Goal: Information Seeking & Learning: Stay updated

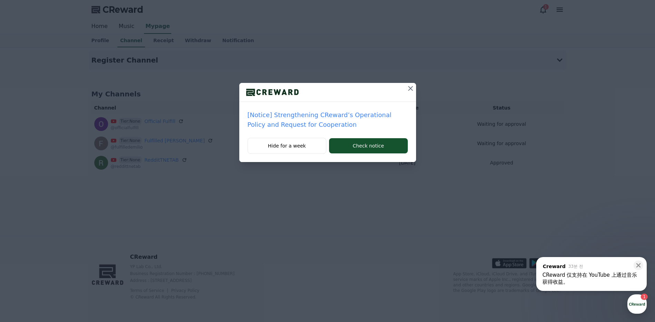
click at [411, 89] on icon at bounding box center [410, 88] width 8 height 8
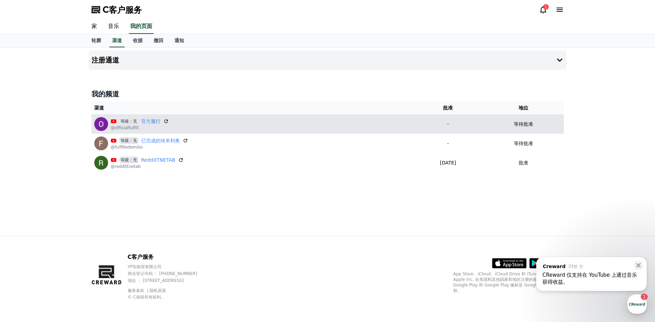
click at [169, 127] on div "等级：无 官方履行 @officialfulfill" at bounding box center [252, 124] width 316 height 14
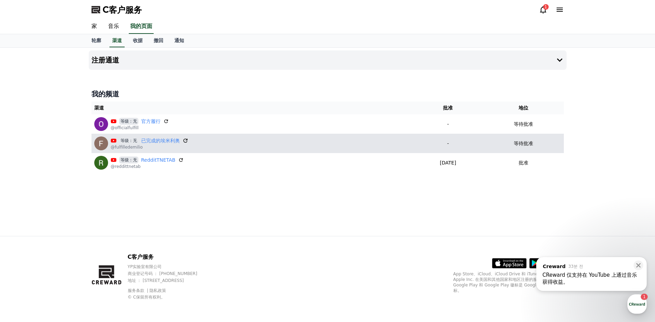
click at [186, 142] on icon at bounding box center [185, 140] width 6 height 6
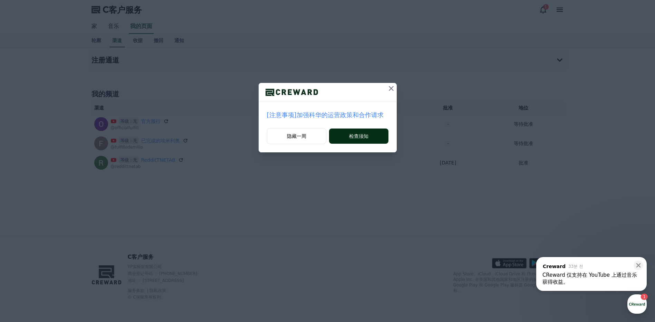
click at [353, 138] on font "检查须知" at bounding box center [358, 136] width 19 height 7
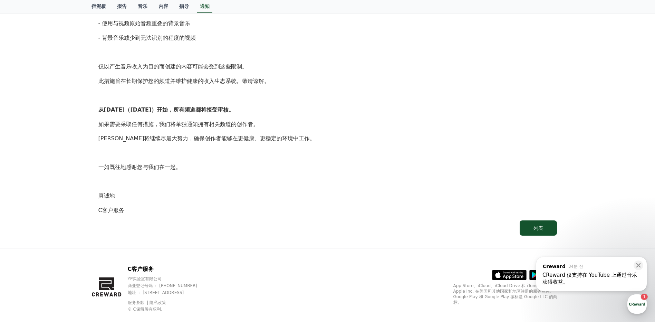
scroll to position [256, 0]
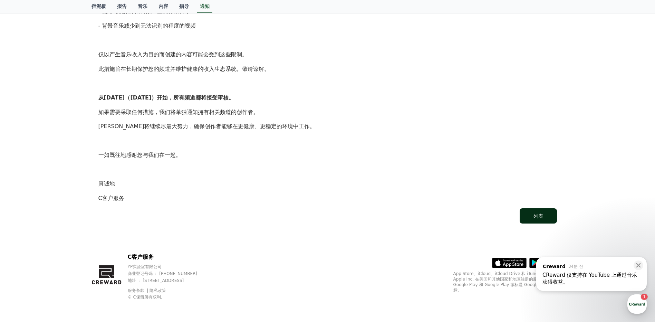
click at [538, 218] on font "列表" at bounding box center [538, 216] width 10 height 6
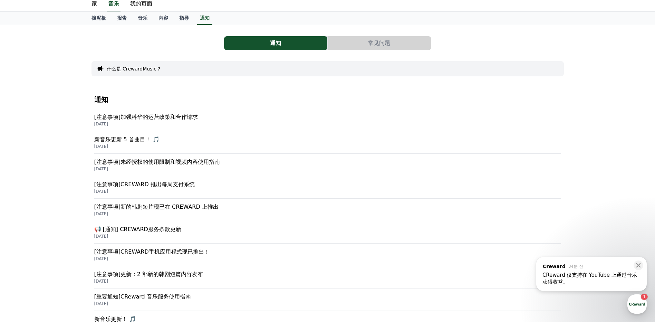
scroll to position [35, 0]
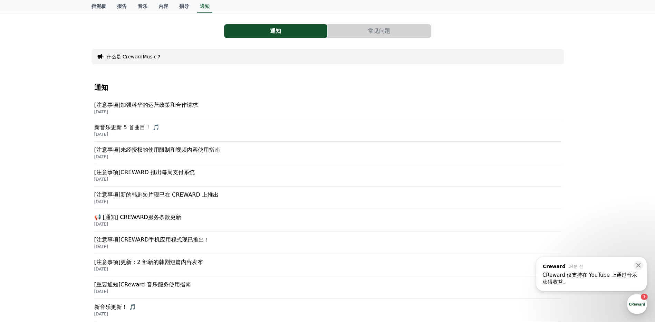
click at [159, 102] on p "[注意事项]加强科华的运营政策和合作请求" at bounding box center [327, 105] width 467 height 8
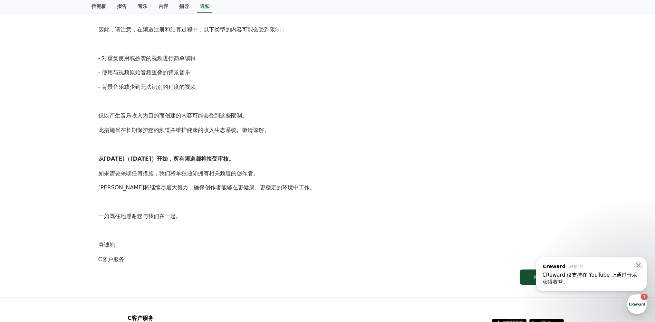
scroll to position [207, 0]
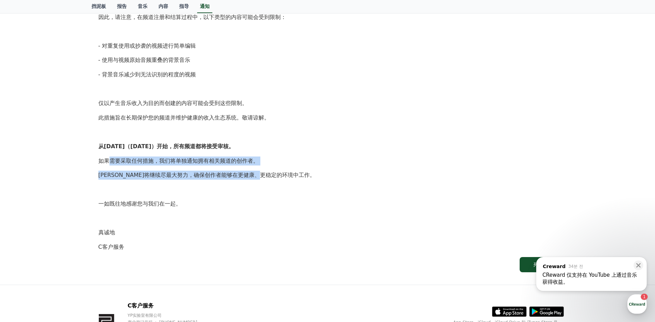
drag, startPoint x: 111, startPoint y: 160, endPoint x: 271, endPoint y: 175, distance: 160.8
click at [271, 175] on div "创作者们大家好， 衷心感谢所有创作者一直与我们同在。 为了应对快速变化的市场环境，CReward致力于忠实地遵守和加强我们的平台政策，以持续为我们的创作者提供…" at bounding box center [327, 88] width 458 height 325
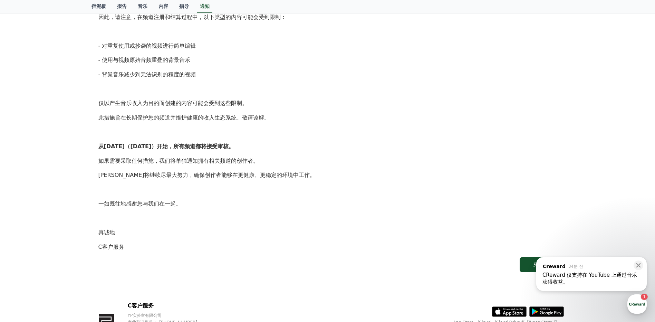
drag, startPoint x: 271, startPoint y: 175, endPoint x: 325, endPoint y: 177, distance: 53.9
click at [325, 177] on p "CReward将继续尽最大努力，确保创作者能够在更健康、更稳定的环境中工作。" at bounding box center [327, 174] width 458 height 9
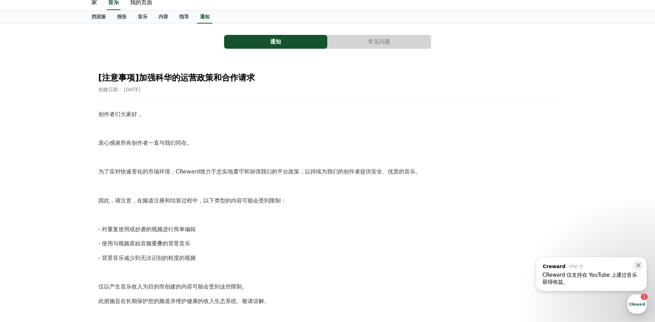
scroll to position [0, 0]
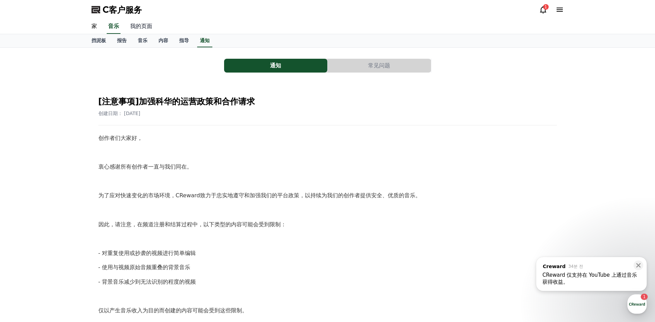
click at [144, 31] on link "我的页面" at bounding box center [141, 26] width 33 height 14
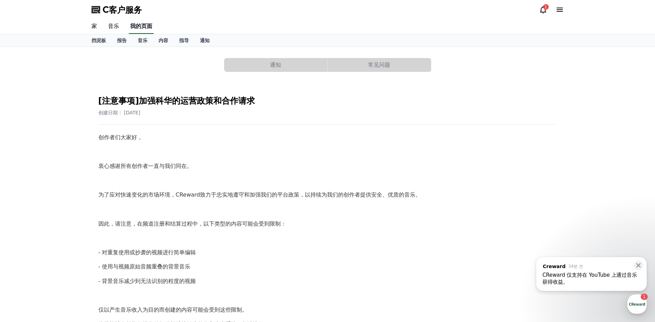
select select "**********"
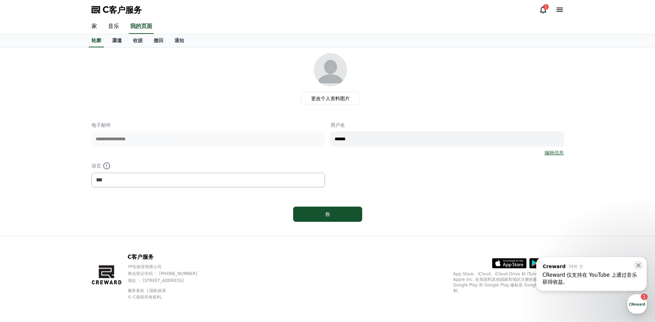
click at [121, 41] on font "渠道" at bounding box center [117, 41] width 10 height 6
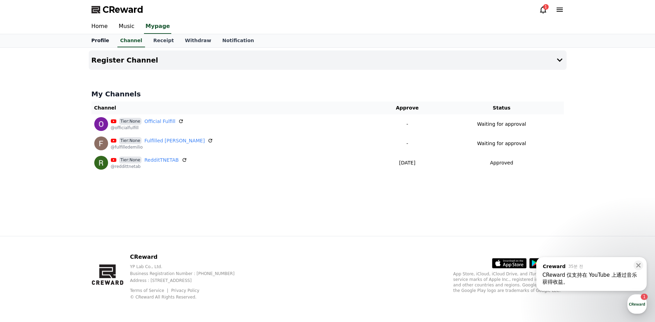
click at [96, 42] on link "Profile" at bounding box center [100, 40] width 29 height 13
select select "**********"
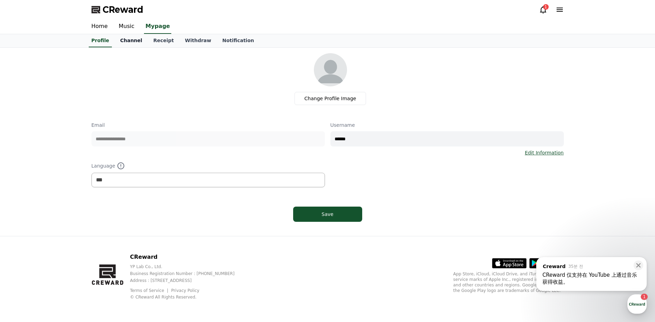
click at [133, 38] on link "Channel" at bounding box center [131, 40] width 33 height 13
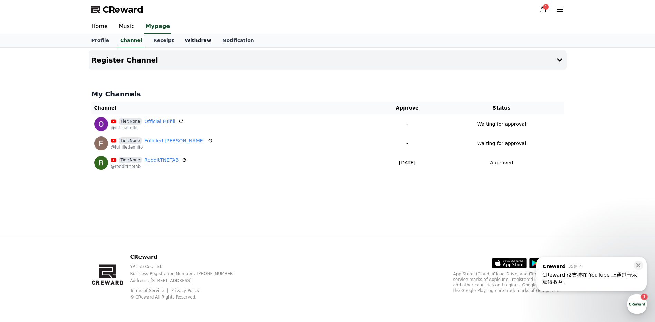
click at [187, 40] on link "Withdraw" at bounding box center [197, 40] width 37 height 13
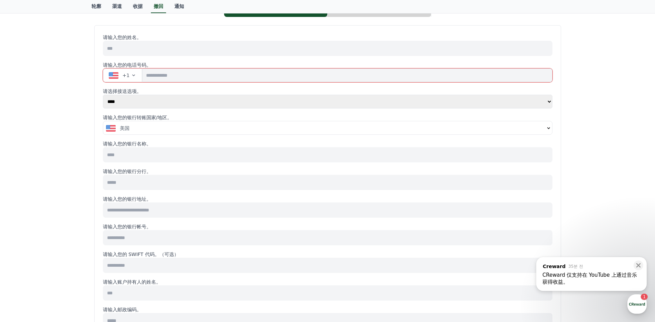
scroll to position [35, 0]
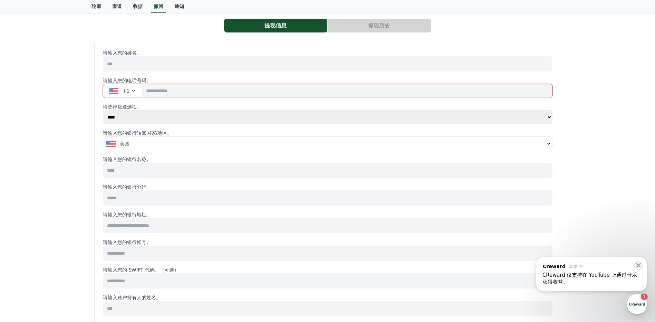
click at [118, 91] on div "+1" at bounding box center [119, 90] width 21 height 7
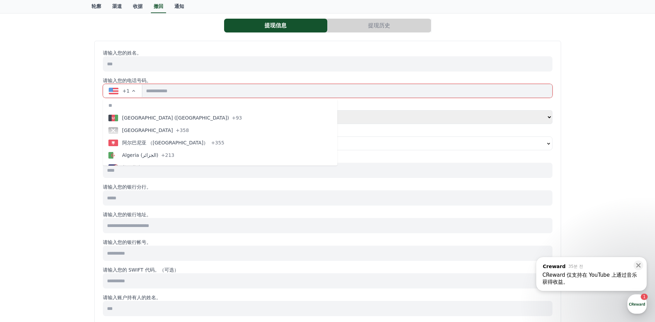
click at [321, 120] on select "**** ******" at bounding box center [327, 117] width 449 height 14
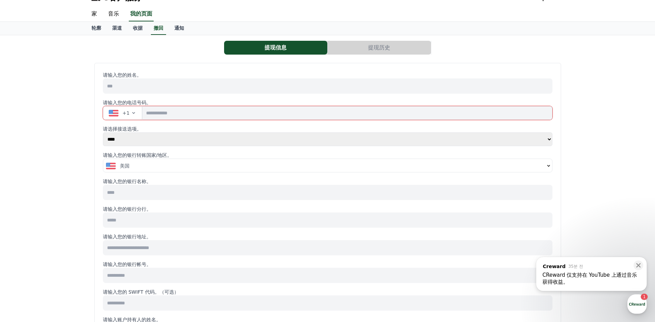
scroll to position [0, 0]
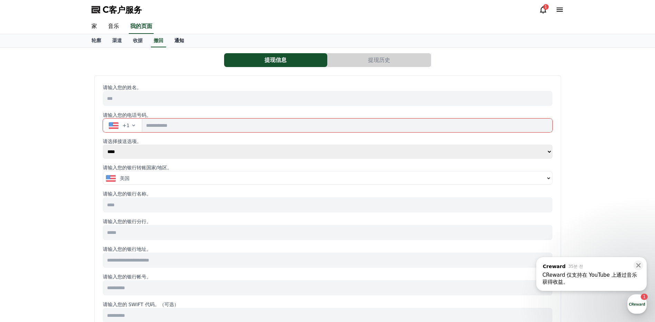
click at [175, 44] on link "通知" at bounding box center [179, 40] width 21 height 13
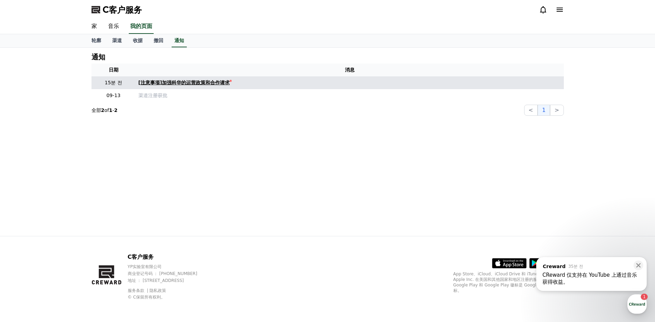
click at [219, 86] on div "[注意事项]加强科华的运营政策和合作请求" at bounding box center [183, 82] width 91 height 7
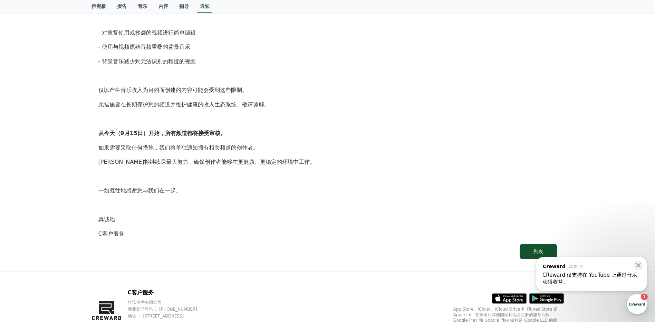
scroll to position [256, 0]
